Goal: Transaction & Acquisition: Purchase product/service

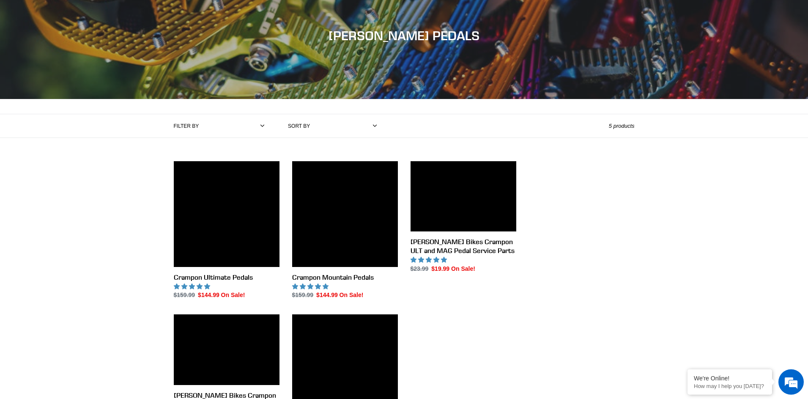
scroll to position [129, 0]
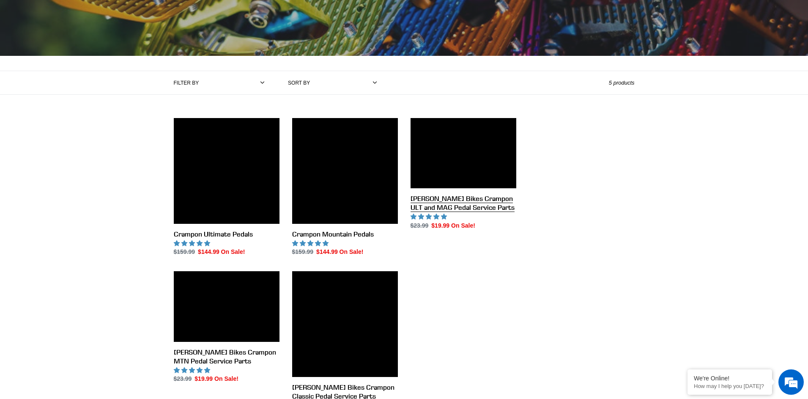
click at [410, 230] on link "[PERSON_NAME] Bikes Crampon ULT and MAG Pedal Service Parts" at bounding box center [463, 174] width 106 height 112
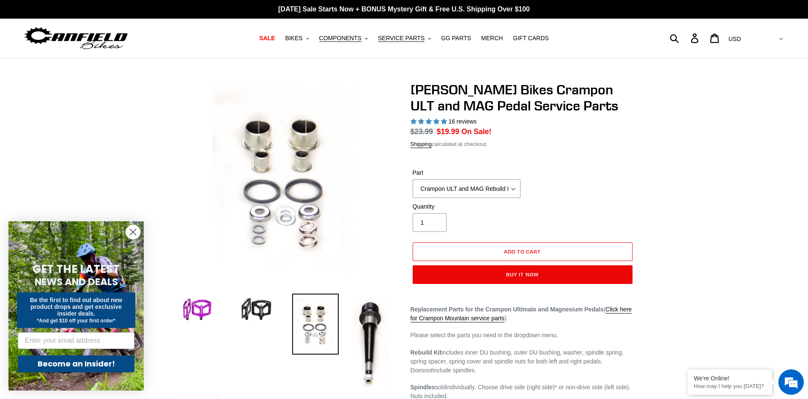
select select "highest-rating"
click at [412, 179] on select "Crampon ULT and MAG Rebuild Kit Crampon ULT and MAG 4mm x 8mm Pin Kit - Silver …" at bounding box center [466, 188] width 108 height 19
click option "Crampon ULT and MAG Non-Drive/Left Spindle" at bounding box center [0, 0] width 0 height 0
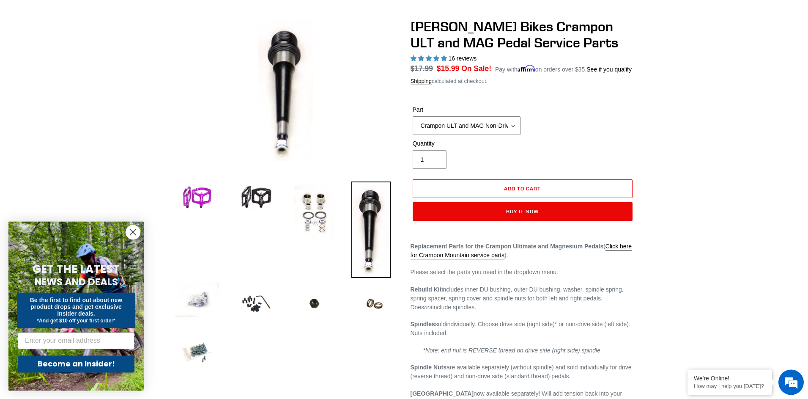
scroll to position [43, 0]
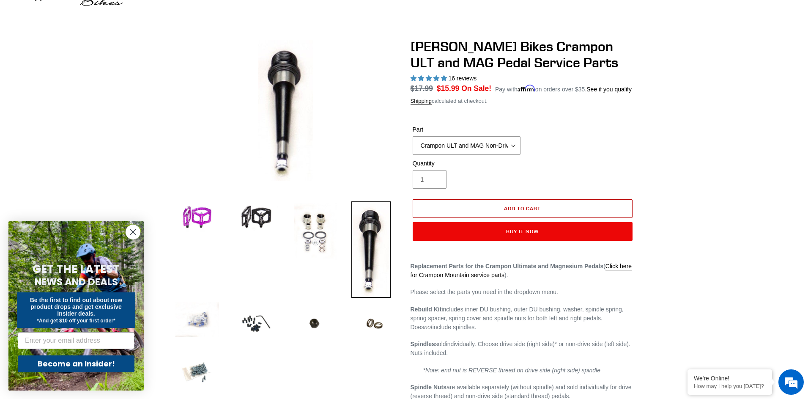
click at [533, 208] on span "Add to cart" at bounding box center [522, 208] width 37 height 6
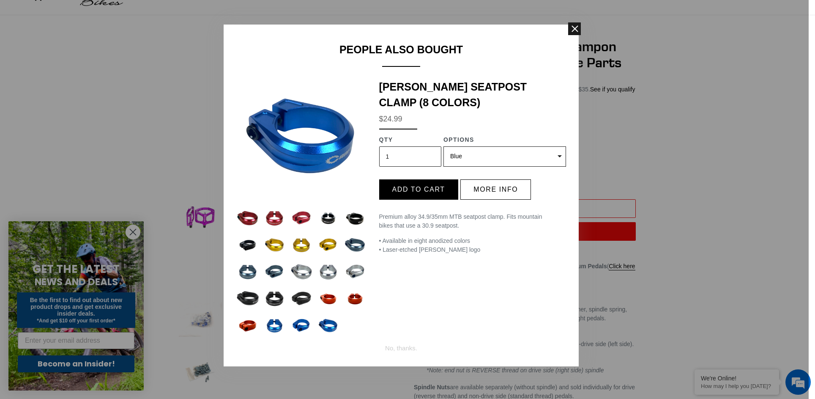
click at [574, 26] on span at bounding box center [574, 28] width 13 height 13
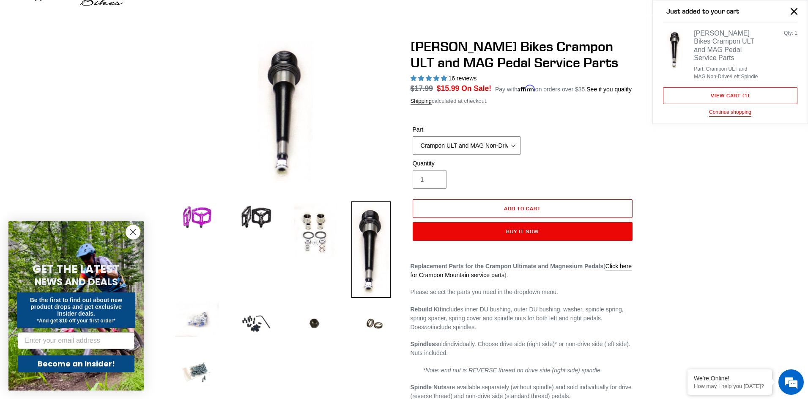
click at [412, 136] on select "Crampon ULT and MAG Rebuild Kit Crampon ULT and MAG 4mm x 8mm Pin Kit - Silver …" at bounding box center [466, 145] width 108 height 19
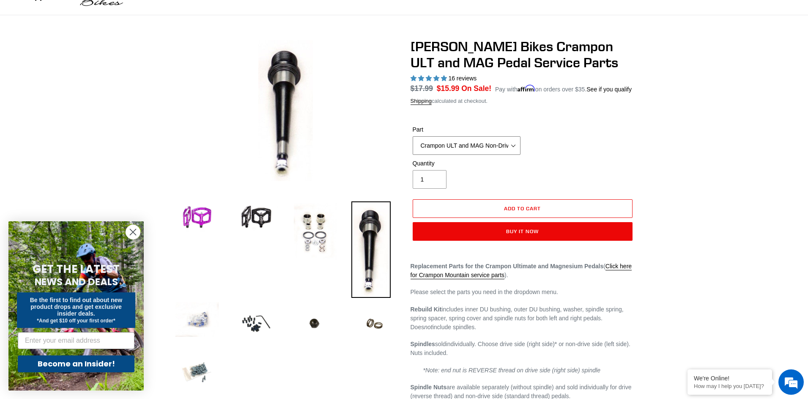
select select "Crampon ULT and MAG Drive/Right Side Spindle"
click option "Crampon ULT and MAG Drive/Right Side Spindle" at bounding box center [0, 0] width 0 height 0
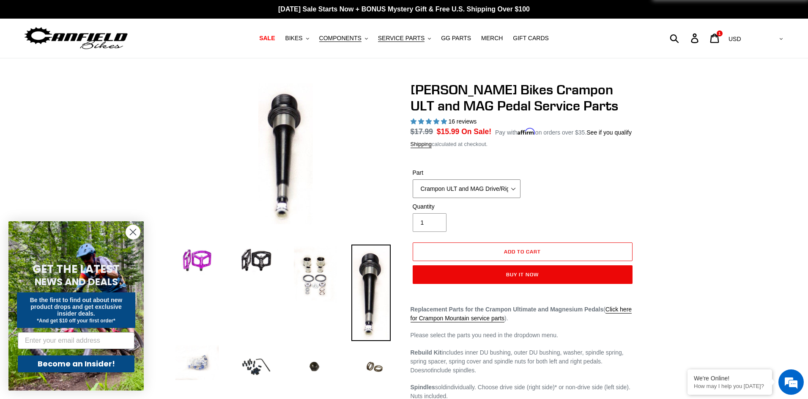
scroll to position [43, 0]
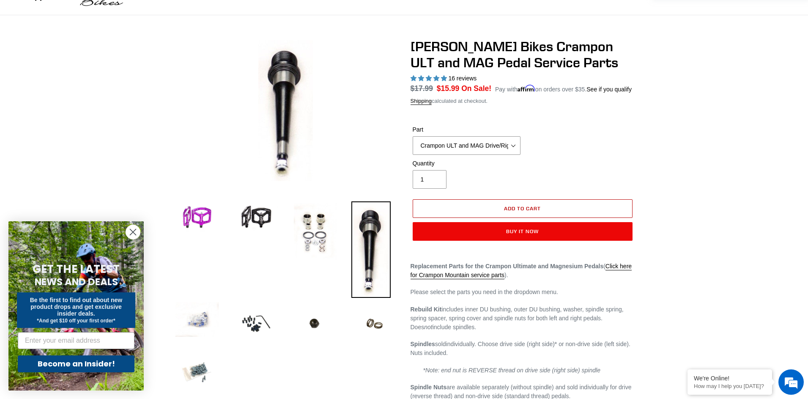
click at [540, 208] on span "Add to cart" at bounding box center [522, 208] width 37 height 6
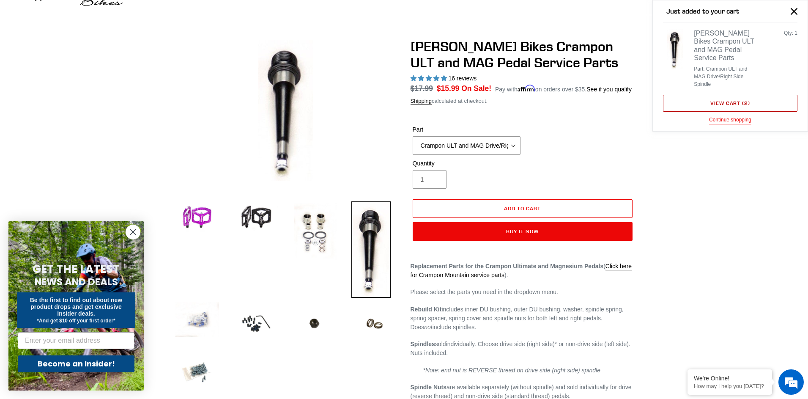
click at [721, 98] on link "View cart ( 2 )" at bounding box center [730, 103] width 134 height 17
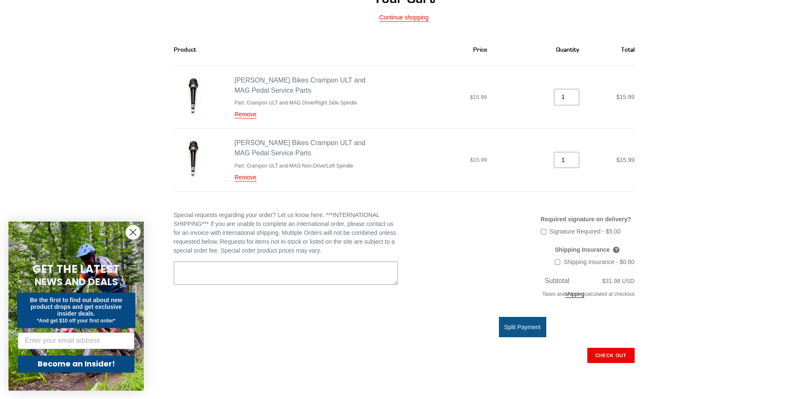
scroll to position [129, 0]
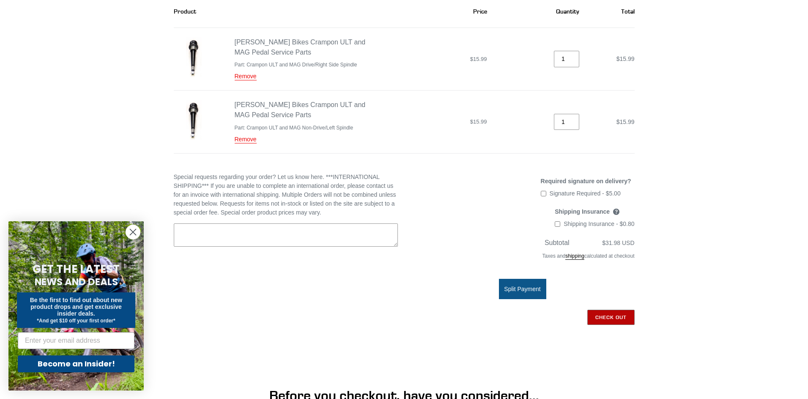
click at [609, 312] on input "Check out" at bounding box center [610, 316] width 47 height 15
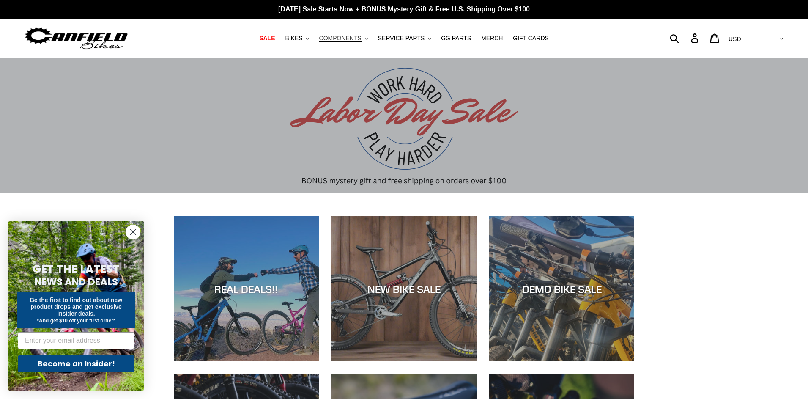
click at [349, 40] on span "COMPONENTS" at bounding box center [340, 38] width 42 height 7
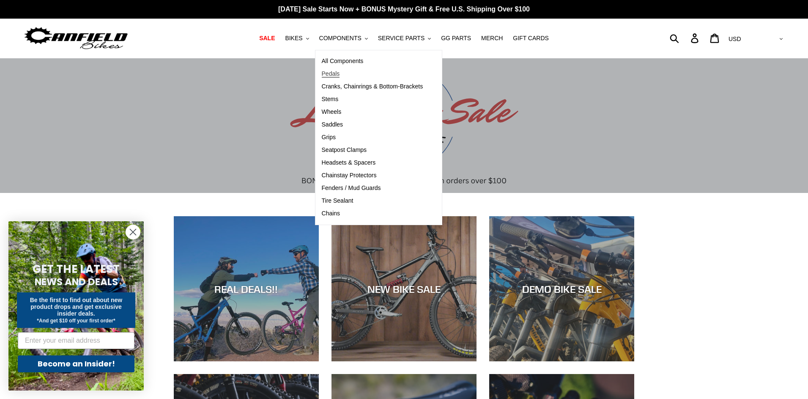
click at [339, 76] on span "Pedals" at bounding box center [331, 73] width 18 height 7
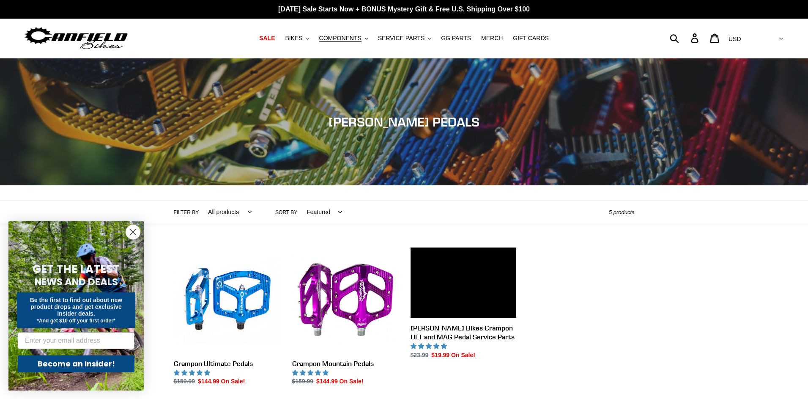
scroll to position [216, 0]
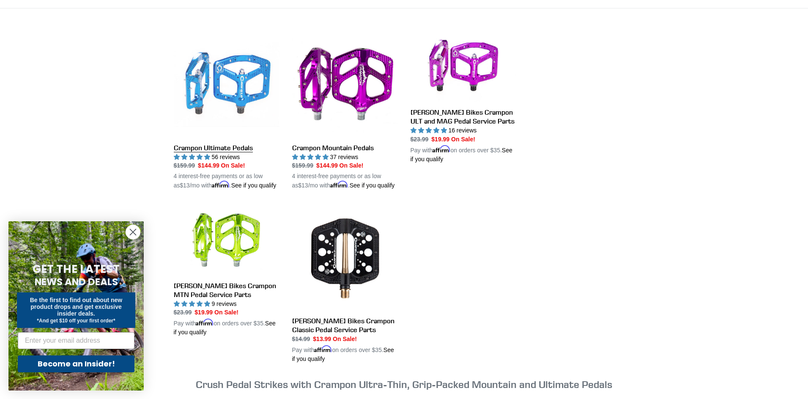
click at [242, 84] on link "Crampon Ultimate Pedals" at bounding box center [227, 111] width 106 height 158
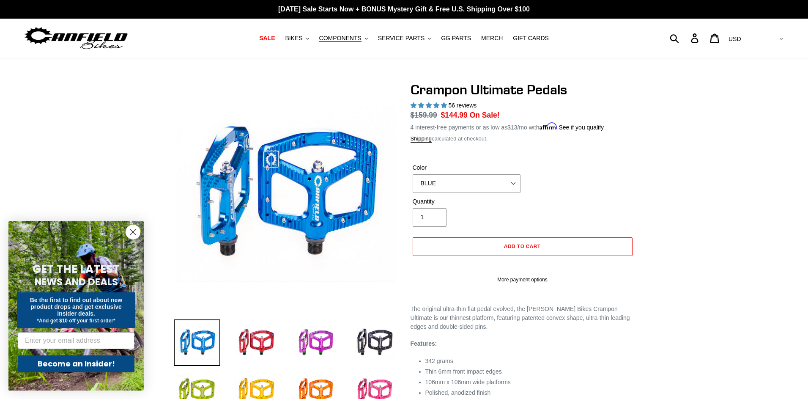
select select "highest-rating"
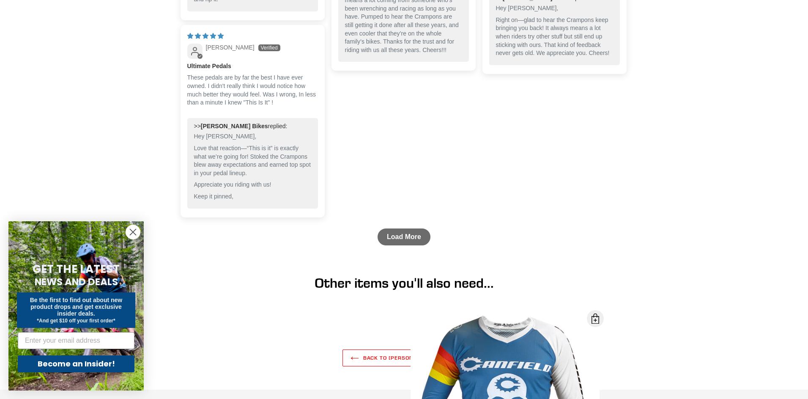
scroll to position [1359, 0]
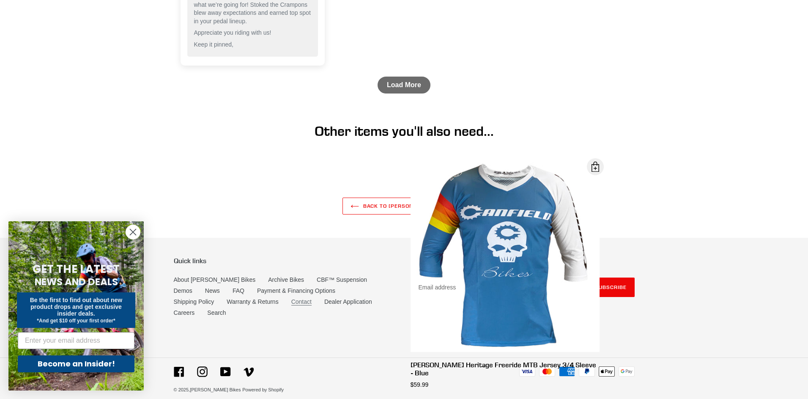
click at [291, 303] on link "Contact" at bounding box center [301, 301] width 20 height 7
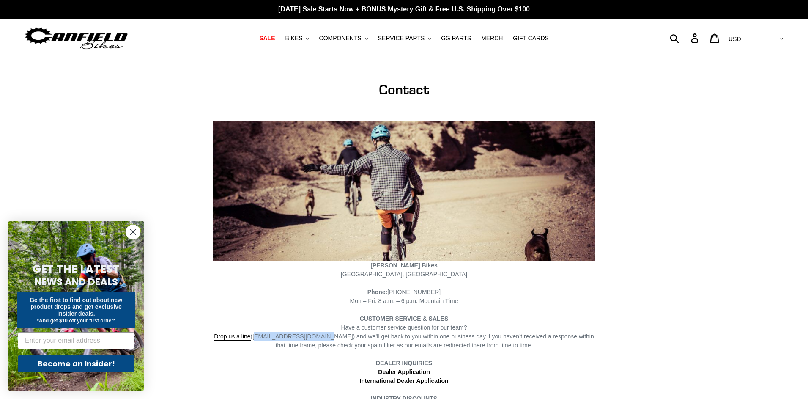
drag, startPoint x: 312, startPoint y: 336, endPoint x: 253, endPoint y: 337, distance: 59.2
click at [253, 337] on span "Drop us a line ([EMAIL_ADDRESS][DOMAIN_NAME]) and we’ll get back to you within …" at bounding box center [350, 337] width 273 height 8
copy span "[EMAIL_ADDRESS][DOMAIN_NAME]"
click at [417, 37] on span "SERVICE PARTS" at bounding box center [401, 38] width 46 height 7
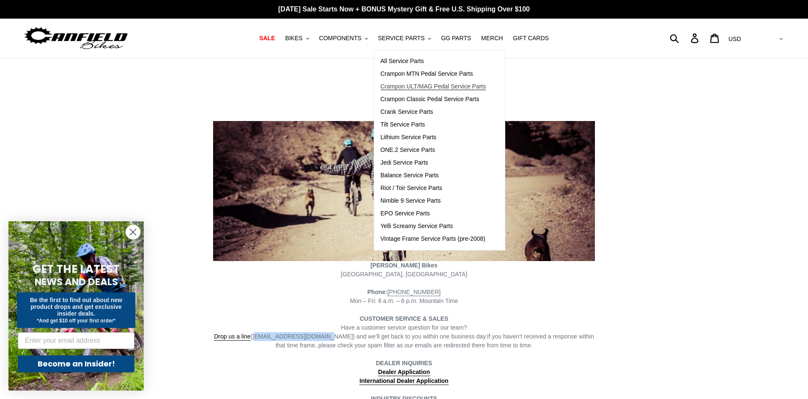
click at [404, 83] on span "Crampon ULT/MAG Pedal Service Parts" at bounding box center [433, 86] width 106 height 7
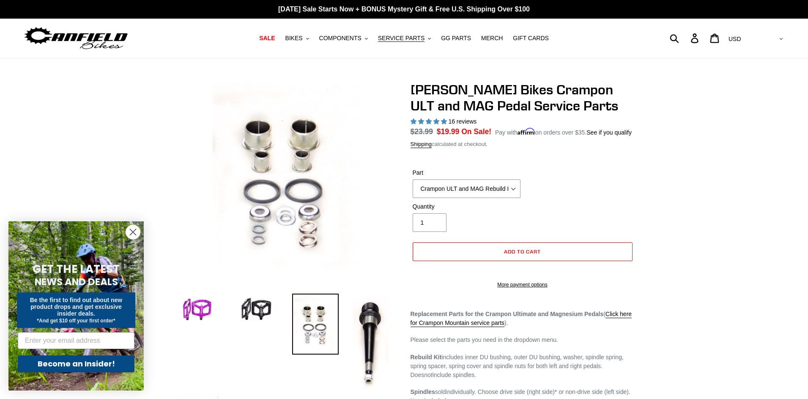
select select "highest-rating"
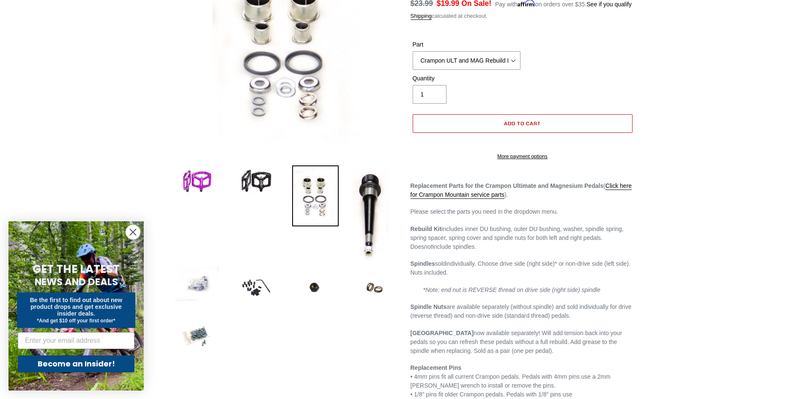
scroll to position [129, 0]
drag, startPoint x: 410, startPoint y: 236, endPoint x: 455, endPoint y: 252, distance: 47.1
click at [455, 250] on p "Rebuild Kit includes inner DU bushing, outer DU bushing, washer, spindle spring…" at bounding box center [522, 236] width 224 height 27
copy p "Rebuild Kit includes inner DU bushing, outer DU bushing, washer, spindle spring…"
click at [634, 250] on p "Rebuild Kit includes inner DU bushing, outer DU bushing, washer, spindle spring…" at bounding box center [522, 236] width 224 height 27
